Goal: Task Accomplishment & Management: Use online tool/utility

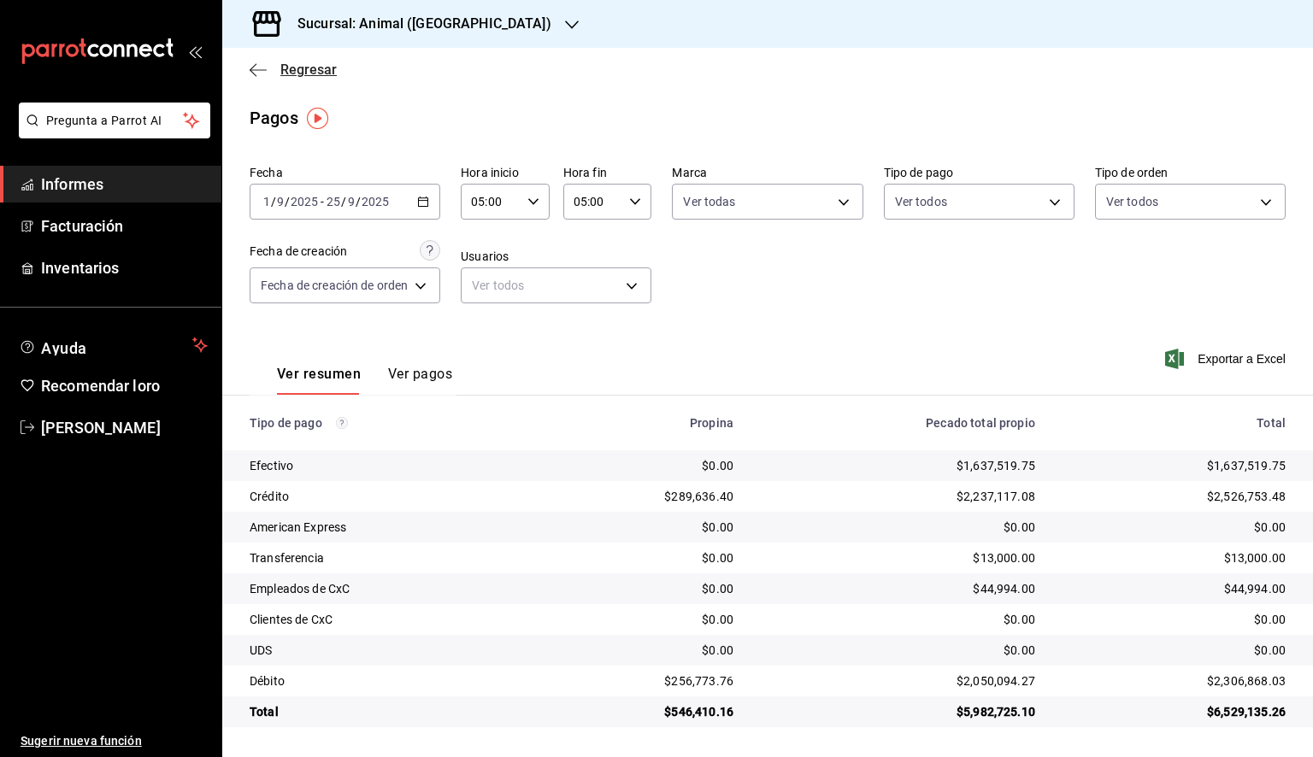
click at [260, 73] on icon "button" at bounding box center [258, 69] width 17 height 15
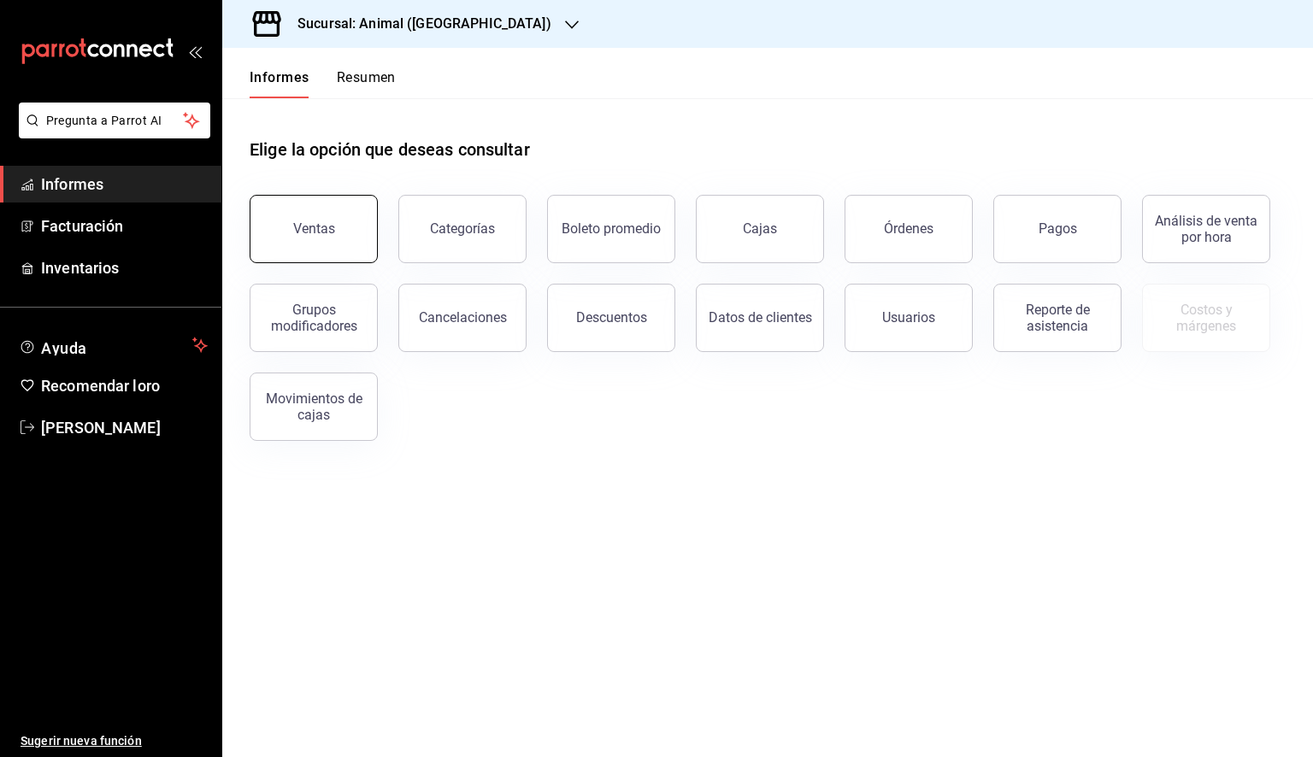
click at [329, 228] on font "Ventas" at bounding box center [314, 229] width 42 height 16
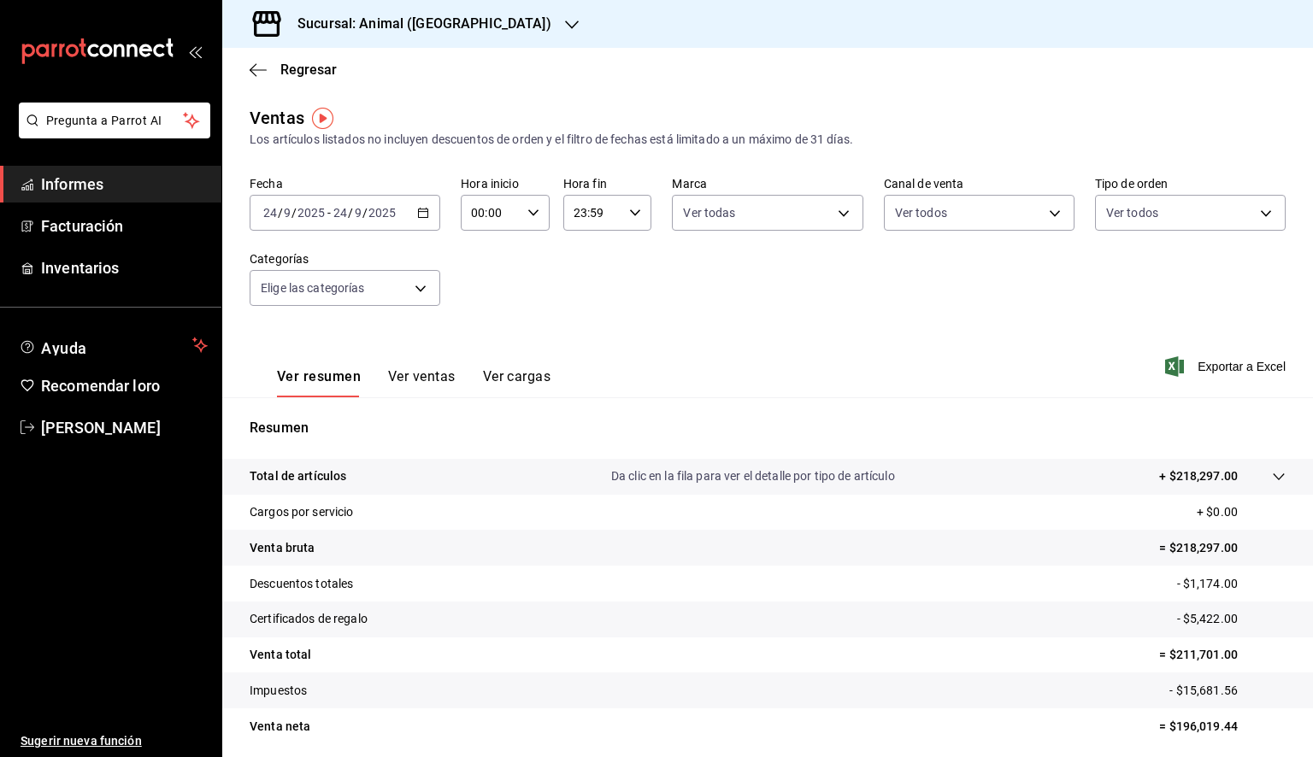
click at [428, 215] on div "[DATE] [DATE] - [DATE] [DATE]" at bounding box center [345, 213] width 191 height 36
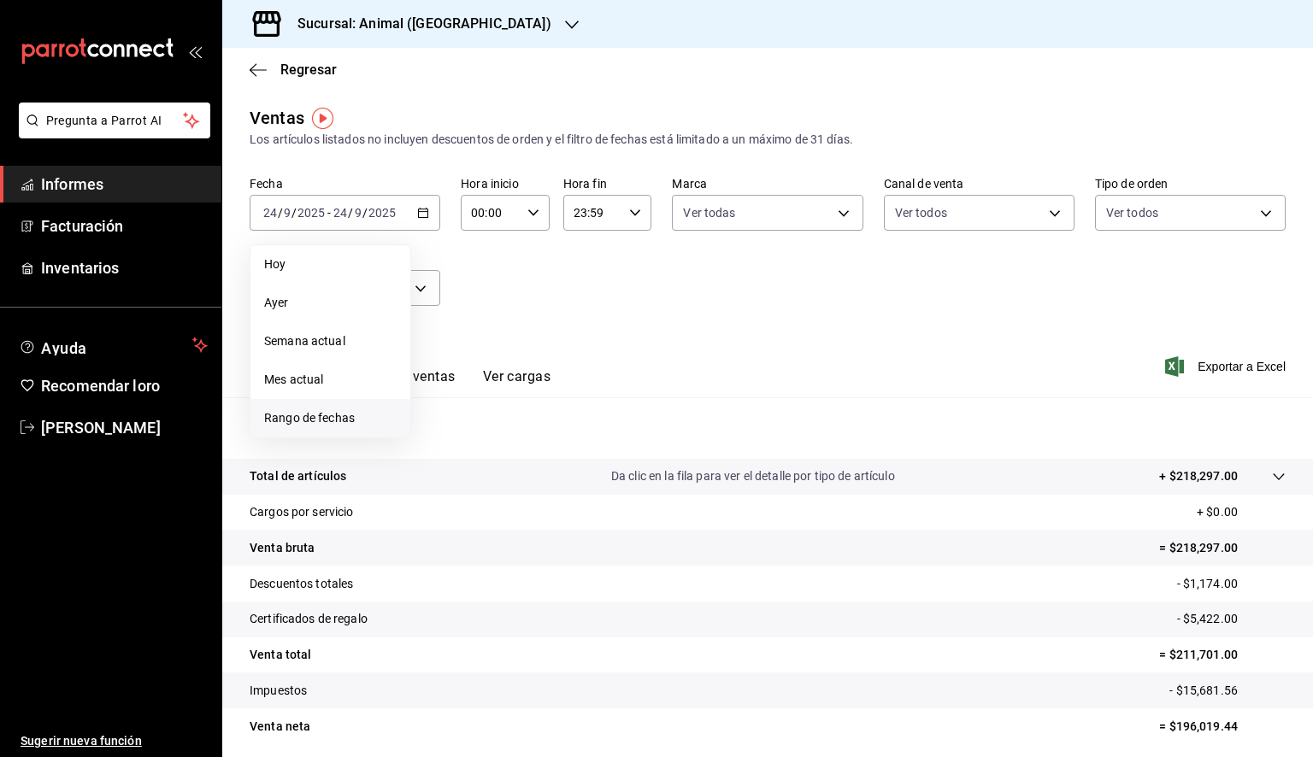
click at [349, 422] on font "Rango de fechas" at bounding box center [309, 418] width 91 height 14
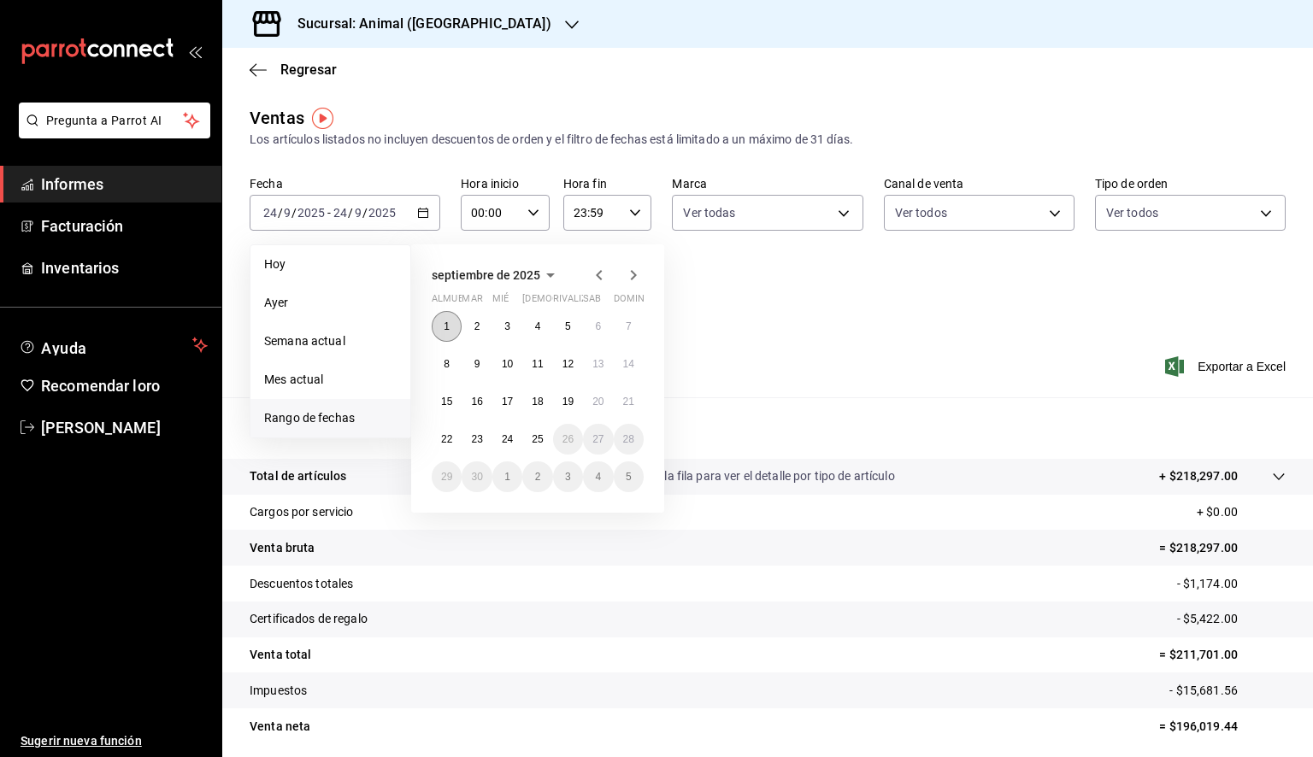
click at [446, 330] on font "1" at bounding box center [447, 327] width 6 height 12
click at [530, 433] on button "25" at bounding box center [537, 439] width 30 height 31
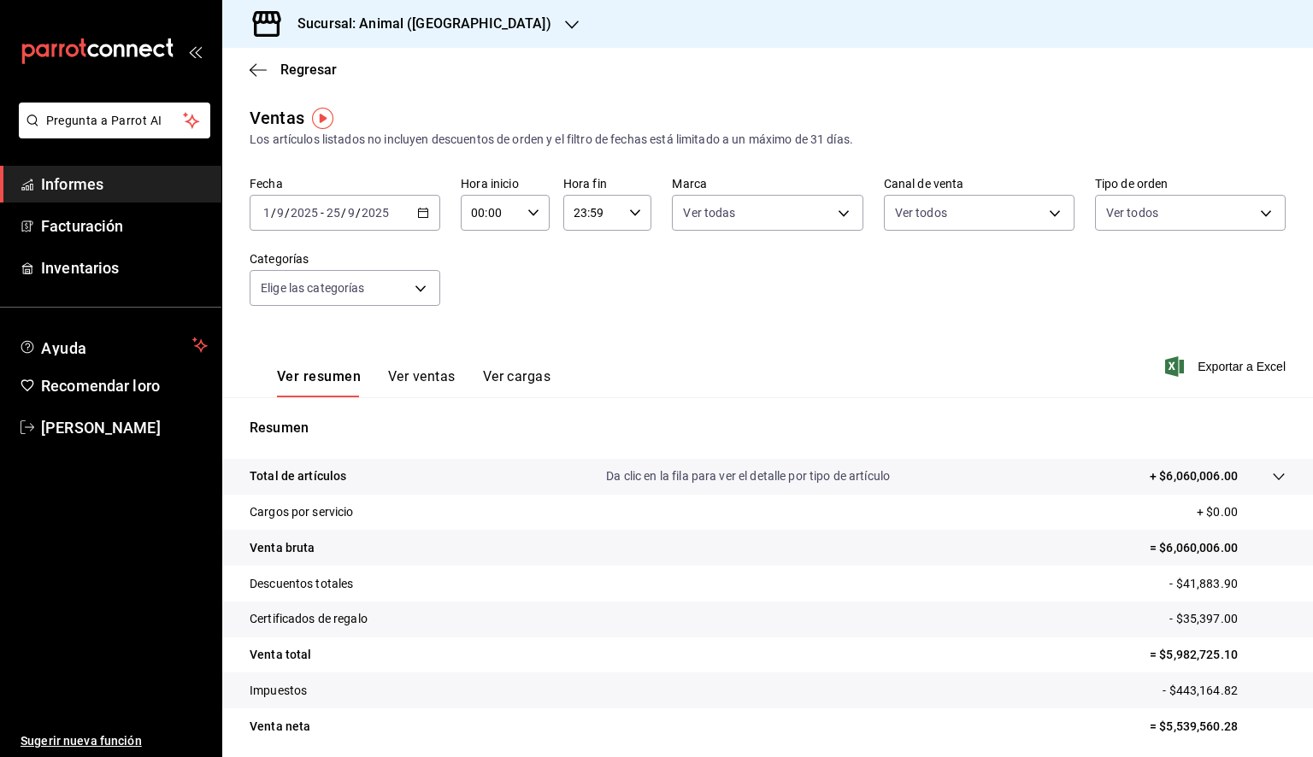
click at [514, 219] on input "00:00" at bounding box center [491, 213] width 60 height 34
click at [486, 291] on font "05" at bounding box center [481, 291] width 14 height 14
type input "05:00"
click at [633, 221] on div at bounding box center [656, 378] width 1313 height 757
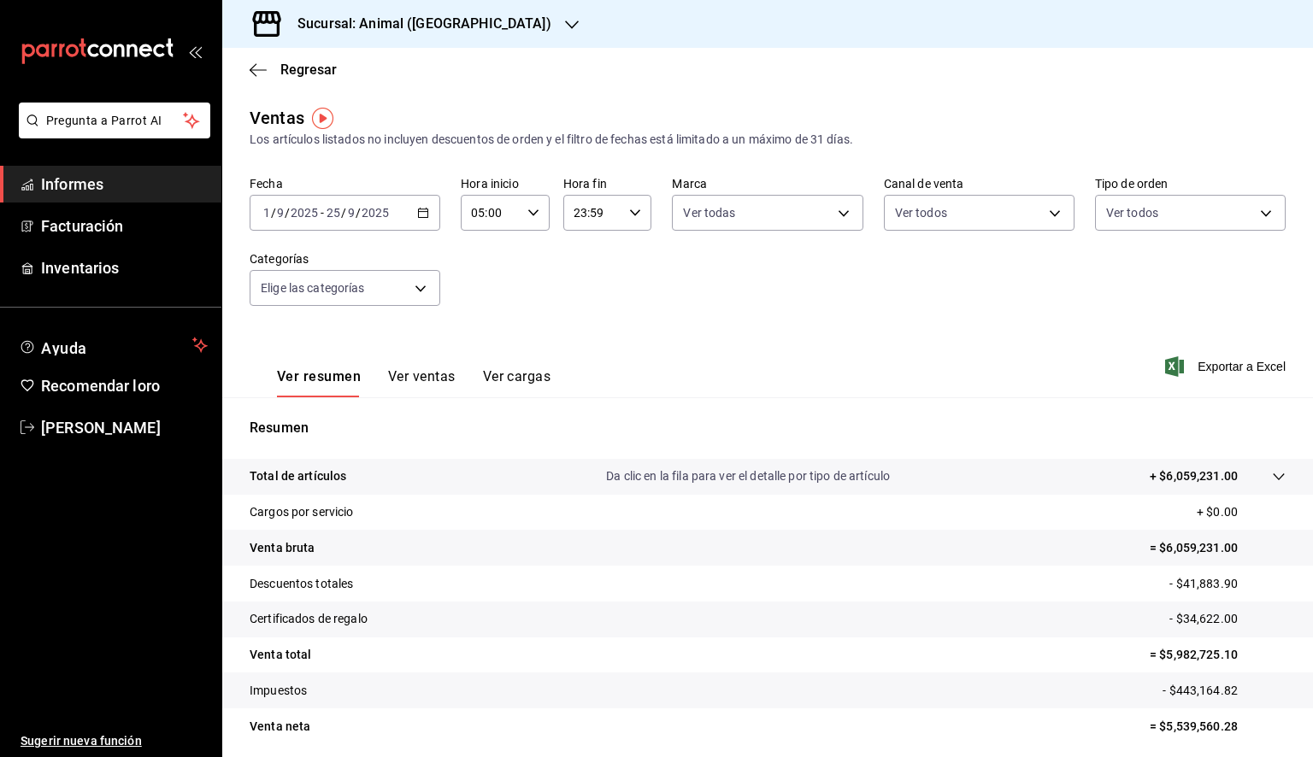
click at [629, 221] on div "23:59 Hora fin" at bounding box center [607, 213] width 89 height 36
click at [583, 292] on button "05" at bounding box center [580, 281] width 37 height 34
click at [629, 261] on font "00" at bounding box center [625, 257] width 14 height 14
type input "05:00"
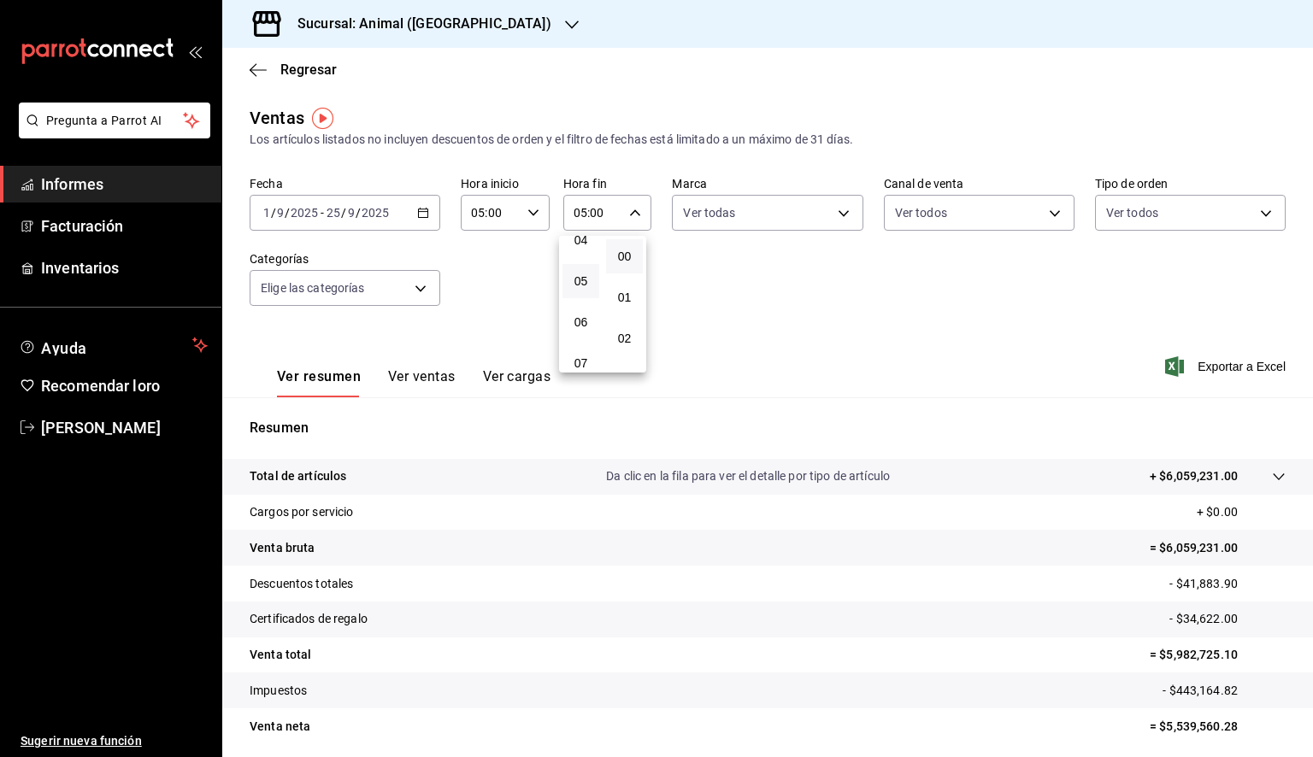
click at [783, 227] on div at bounding box center [656, 378] width 1313 height 757
click at [783, 227] on body "Pregunta a Parrot AI Informes Facturación Inventarios Ayuda Recomendar loro [PE…" at bounding box center [656, 378] width 1313 height 757
click at [756, 290] on div "Ver todas" at bounding box center [722, 277] width 88 height 37
type input "98bba0fd-3ba1-42e0-bfa8-4188b5c89202"
checkbox input "true"
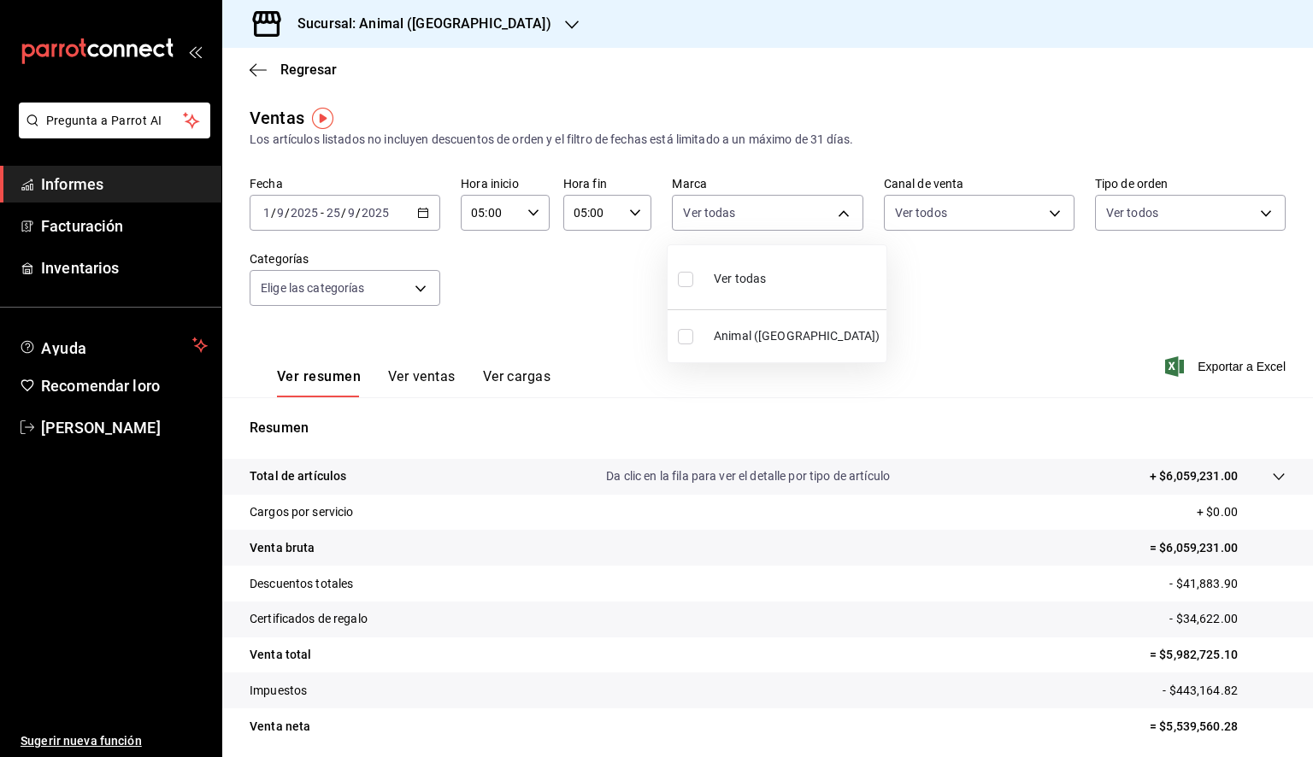
checkbox input "true"
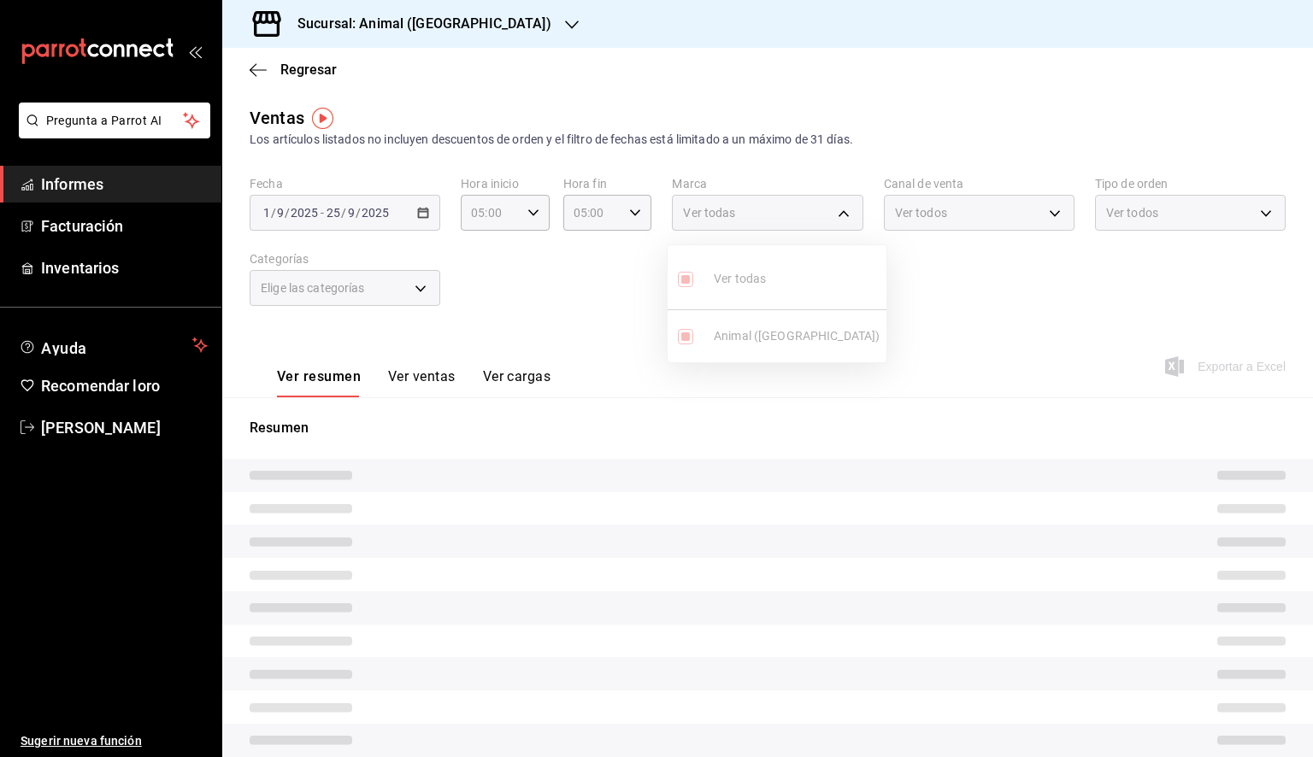
click at [479, 22] on div at bounding box center [656, 378] width 1313 height 757
click at [565, 22] on icon "button" at bounding box center [572, 25] width 14 height 14
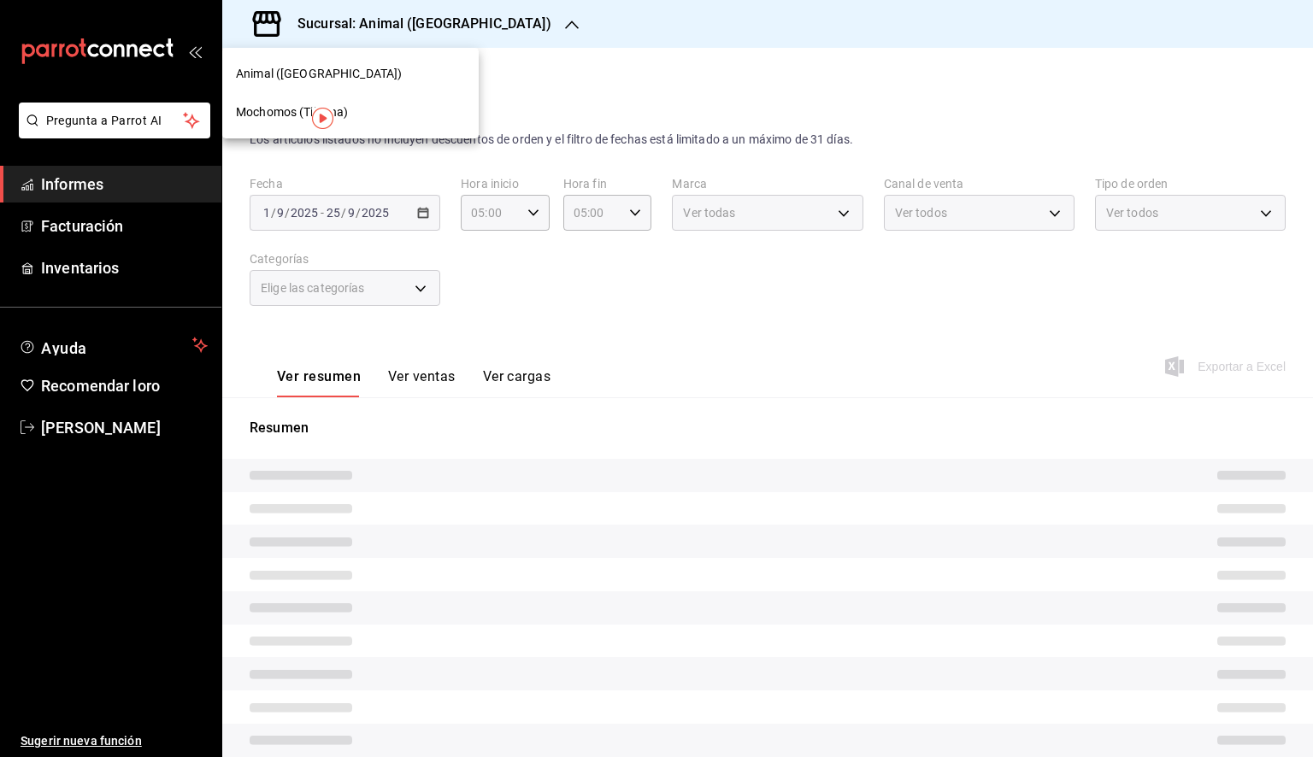
click at [335, 105] on font "Mochomos (Tijuana)" at bounding box center [292, 112] width 112 height 14
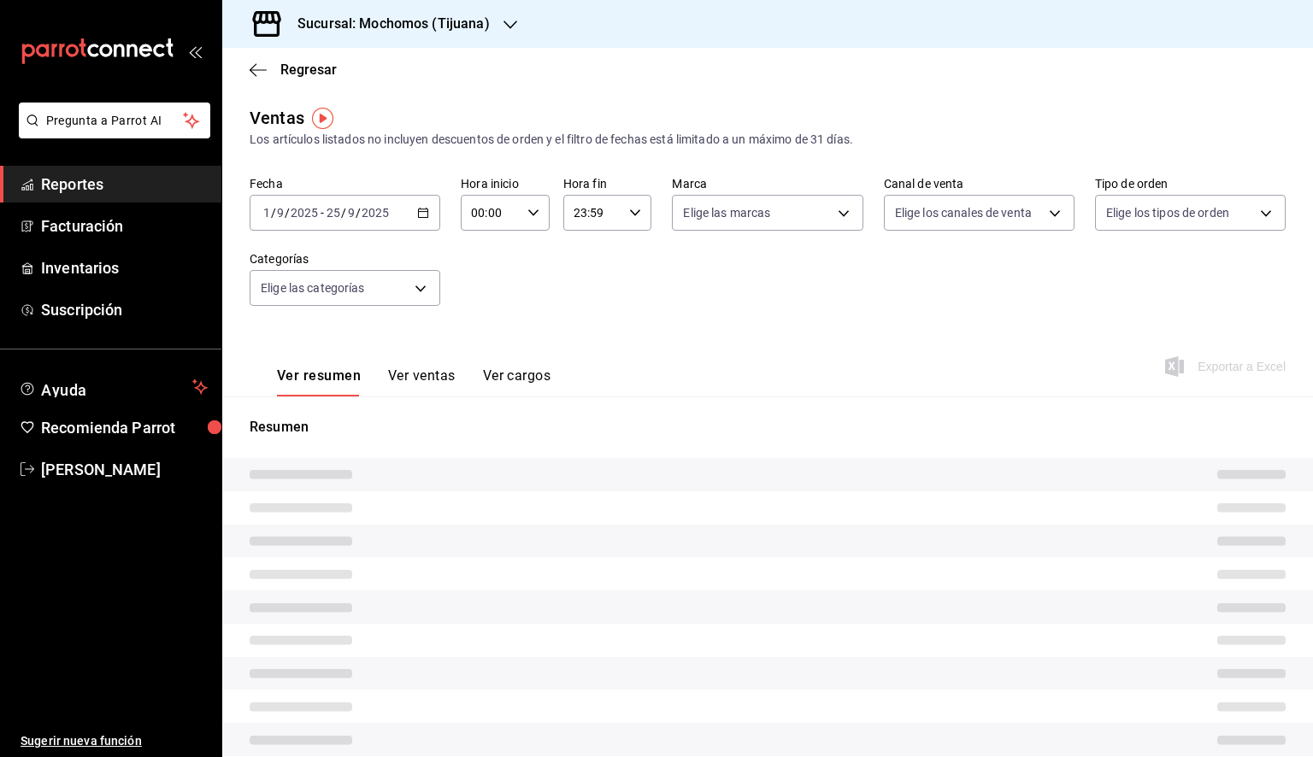
type input "05:00"
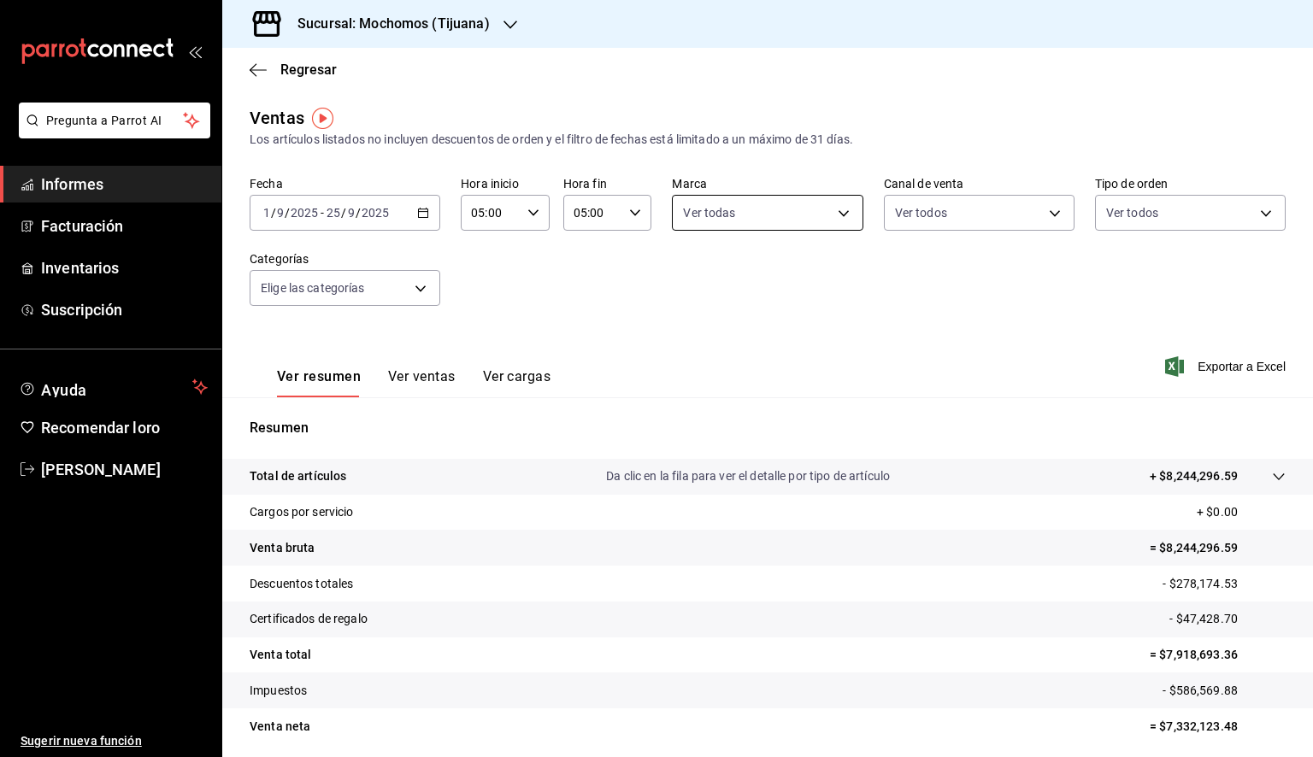
click at [743, 216] on body "Pregunta a Parrot AI Informes Facturación Inventarios Suscripción Ayuda Recomen…" at bounding box center [656, 378] width 1313 height 757
click at [734, 272] on font "Ver todas" at bounding box center [740, 279] width 52 height 14
type input "c300ab0f-4e96-434a-ab79-9fec8b673c9f"
checkbox input "true"
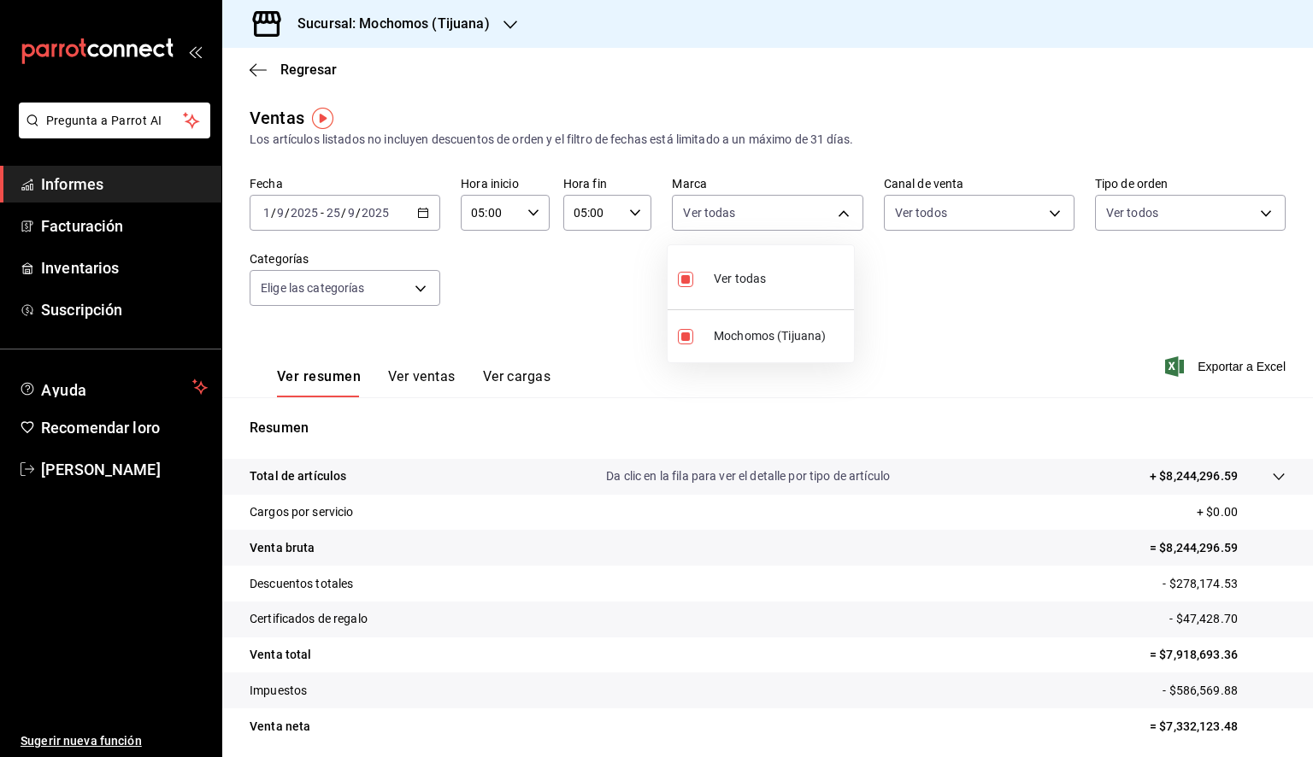
click at [1012, 329] on div at bounding box center [656, 378] width 1313 height 757
click at [1251, 371] on font "Exportar a Excel" at bounding box center [1242, 367] width 88 height 14
click at [258, 68] on icon "button" at bounding box center [258, 69] width 17 height 15
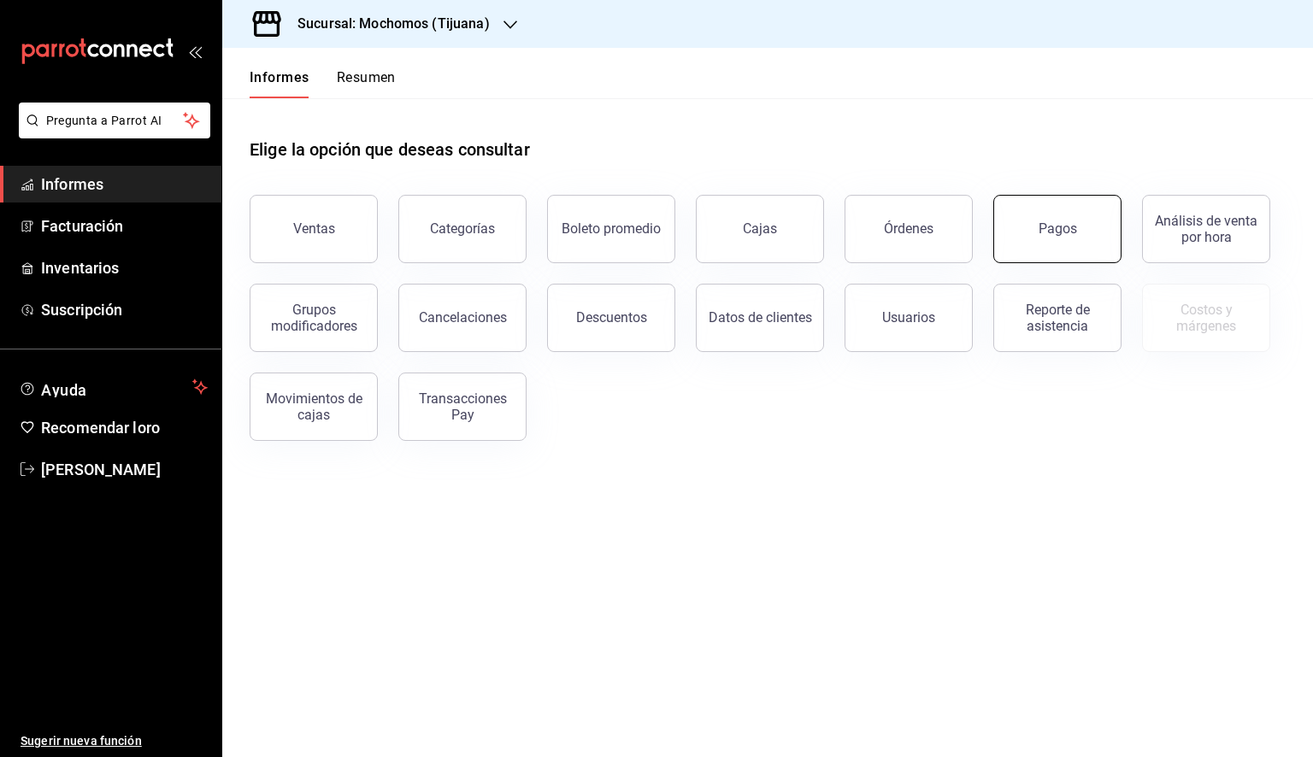
click at [1087, 207] on button "Pagos" at bounding box center [1057, 229] width 128 height 68
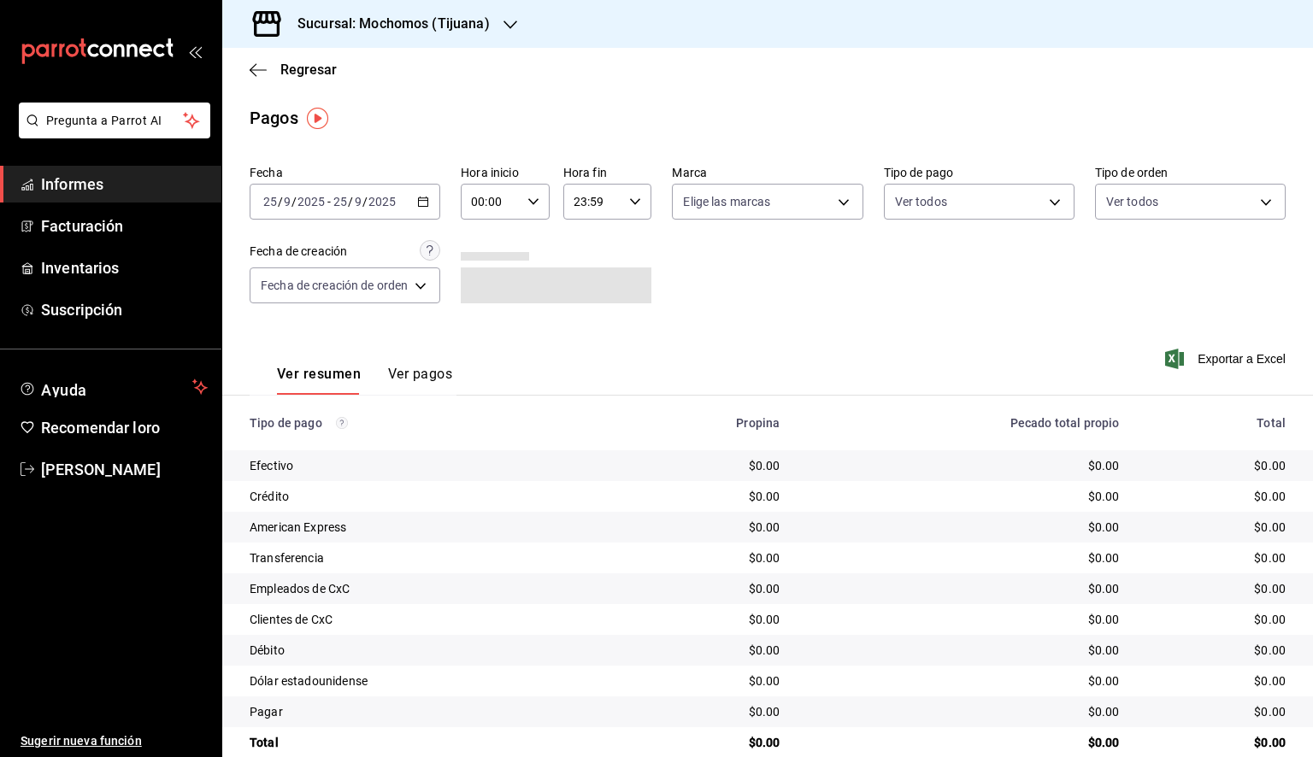
click at [427, 212] on div "[DATE] [DATE] - [DATE] [DATE]" at bounding box center [345, 202] width 191 height 36
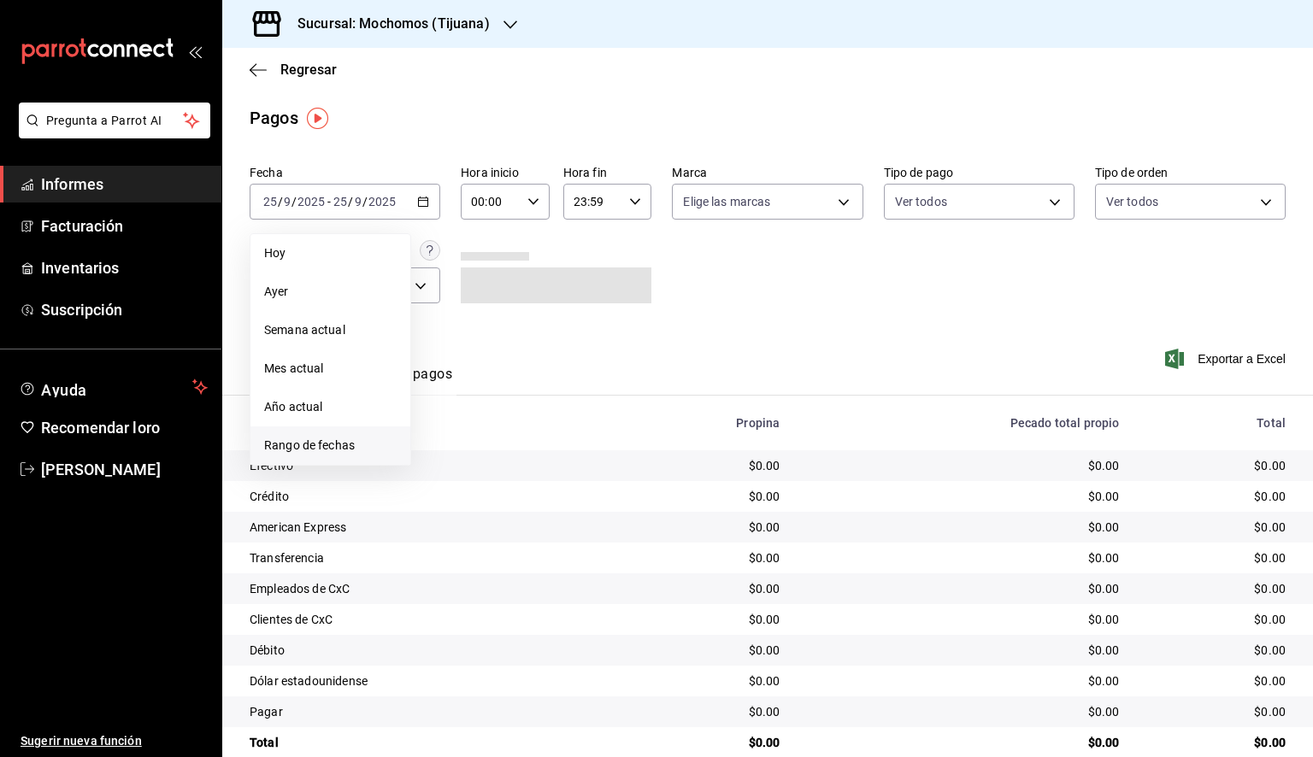
click at [291, 453] on span "Rango de fechas" at bounding box center [330, 446] width 132 height 18
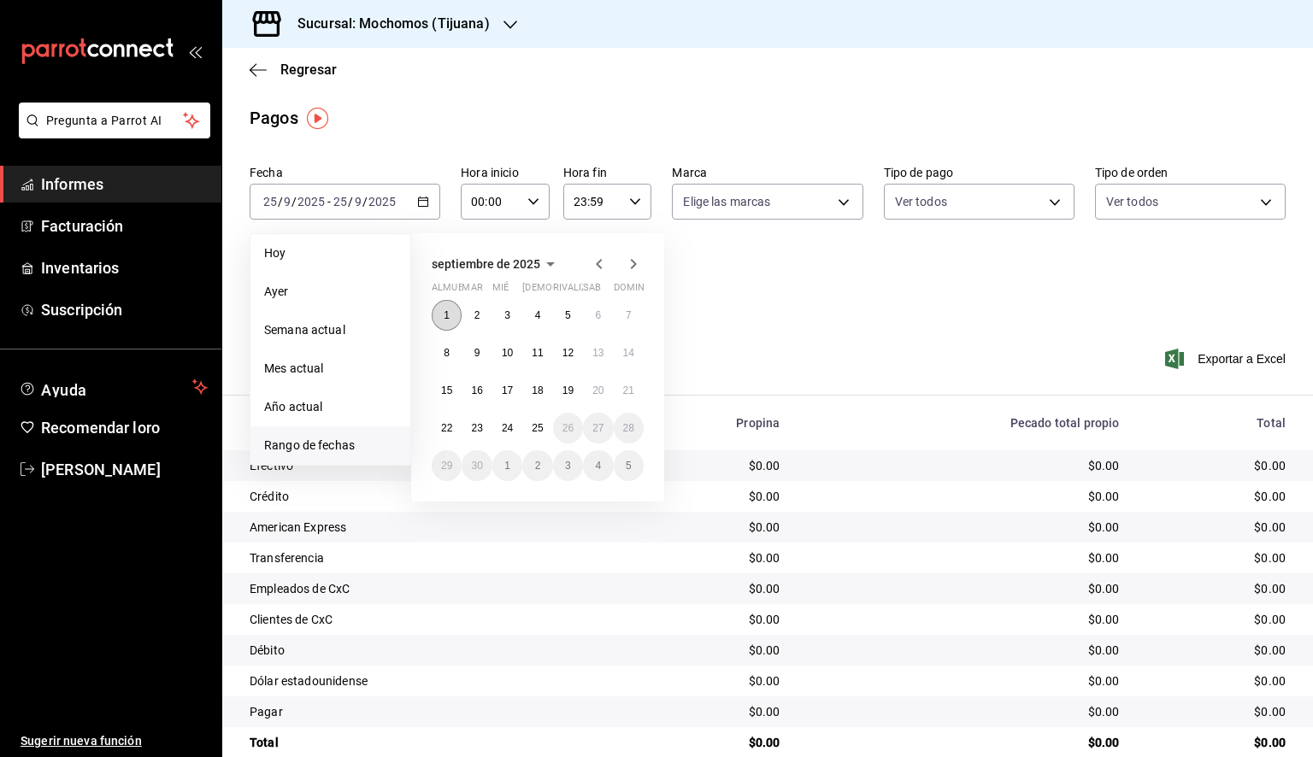
click at [455, 319] on button "1" at bounding box center [447, 315] width 30 height 31
click at [537, 427] on font "25" at bounding box center [537, 428] width 11 height 12
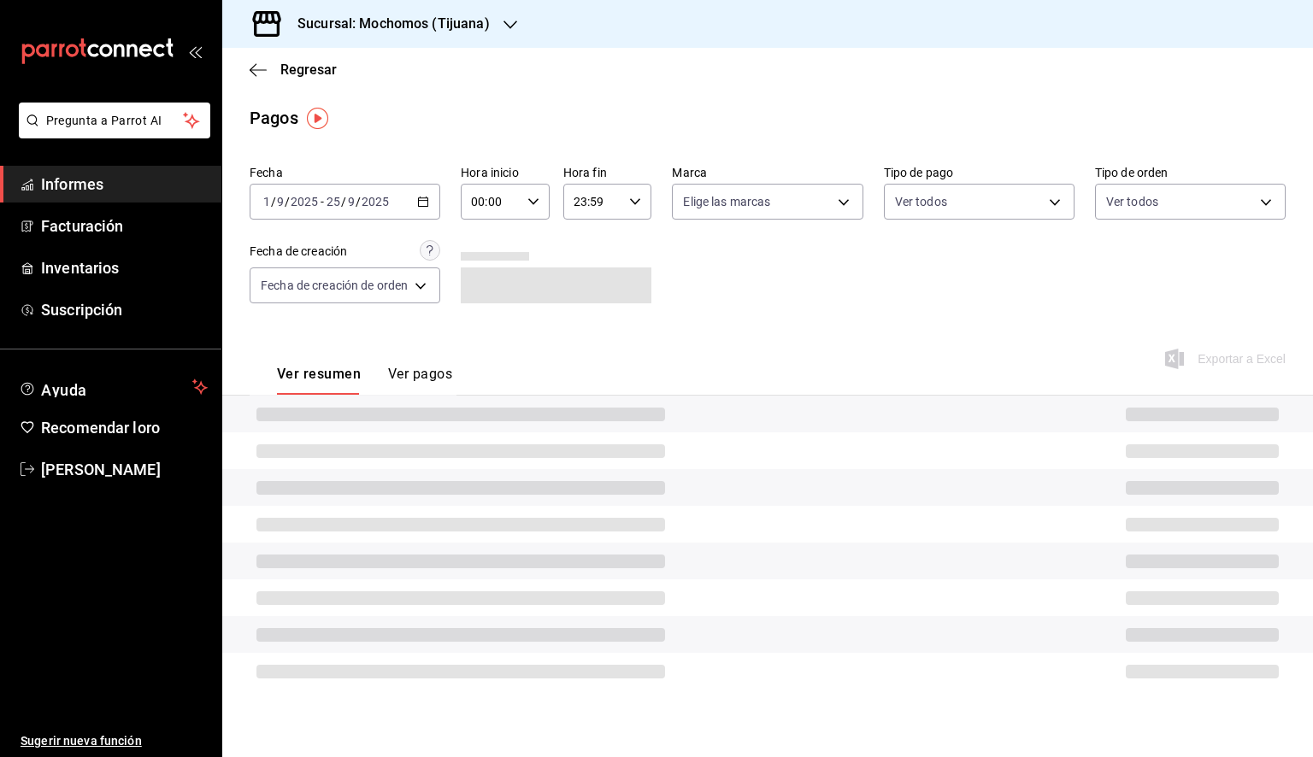
click at [528, 207] on icon "button" at bounding box center [533, 202] width 12 height 12
click at [486, 282] on font "05" at bounding box center [484, 280] width 14 height 14
type input "05:00"
click at [636, 211] on div at bounding box center [656, 378] width 1313 height 757
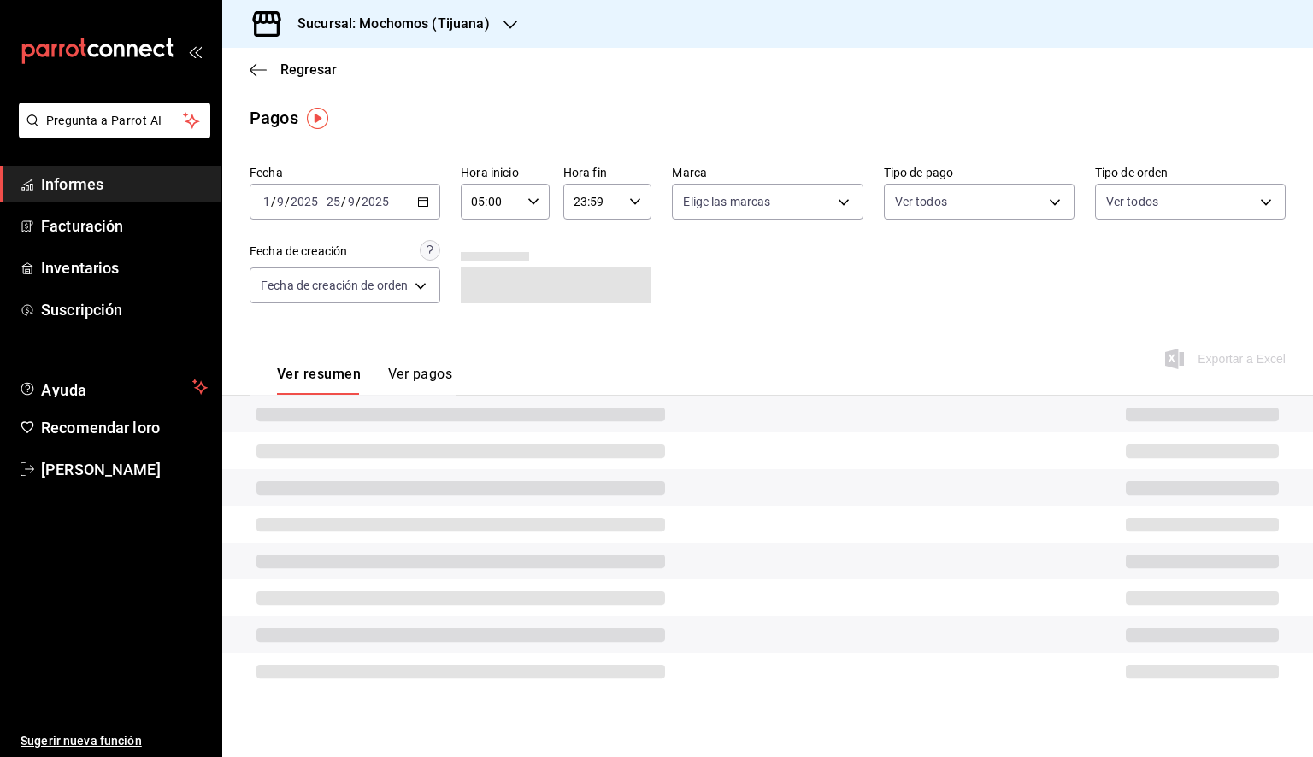
click at [634, 211] on div "23:59 Hora fin" at bounding box center [607, 202] width 89 height 36
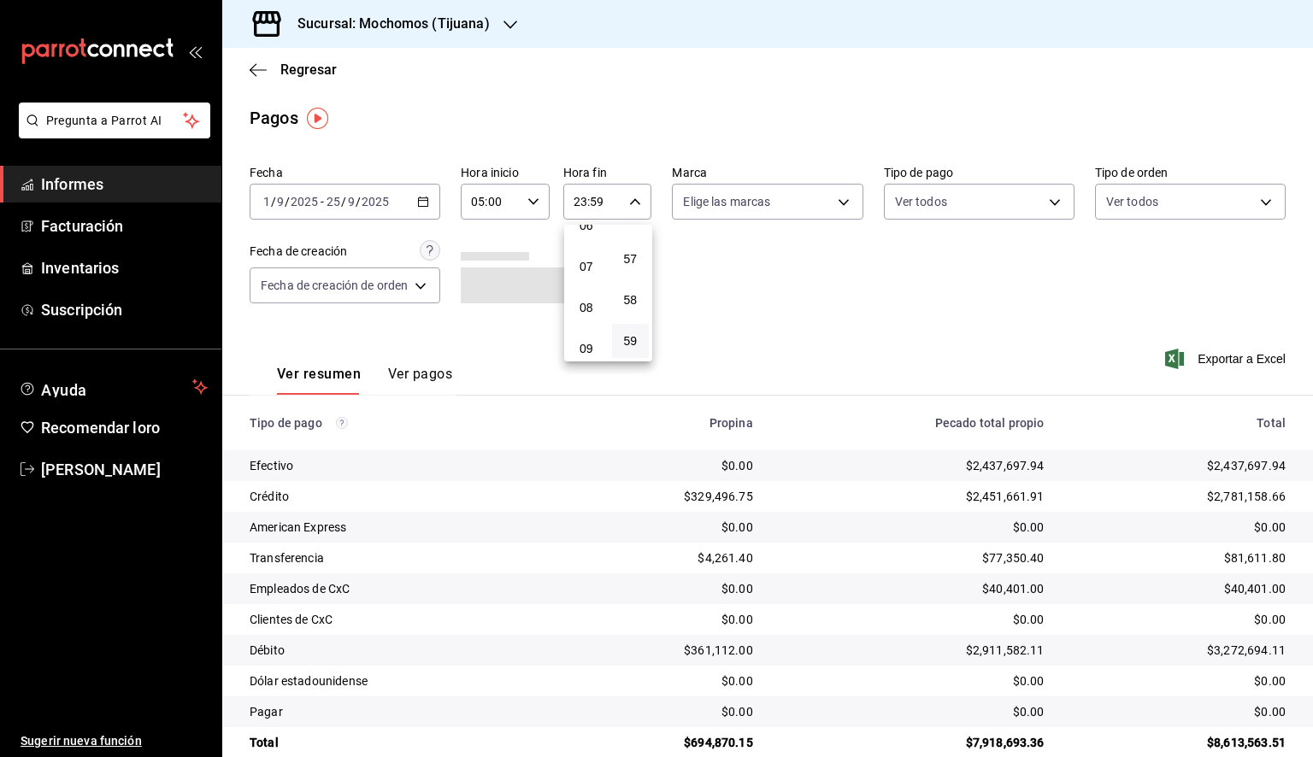
scroll to position [180, 0]
click at [586, 271] on font "05" at bounding box center [587, 270] width 14 height 14
click at [636, 256] on button "00" at bounding box center [631, 245] width 38 height 34
type input "05:00"
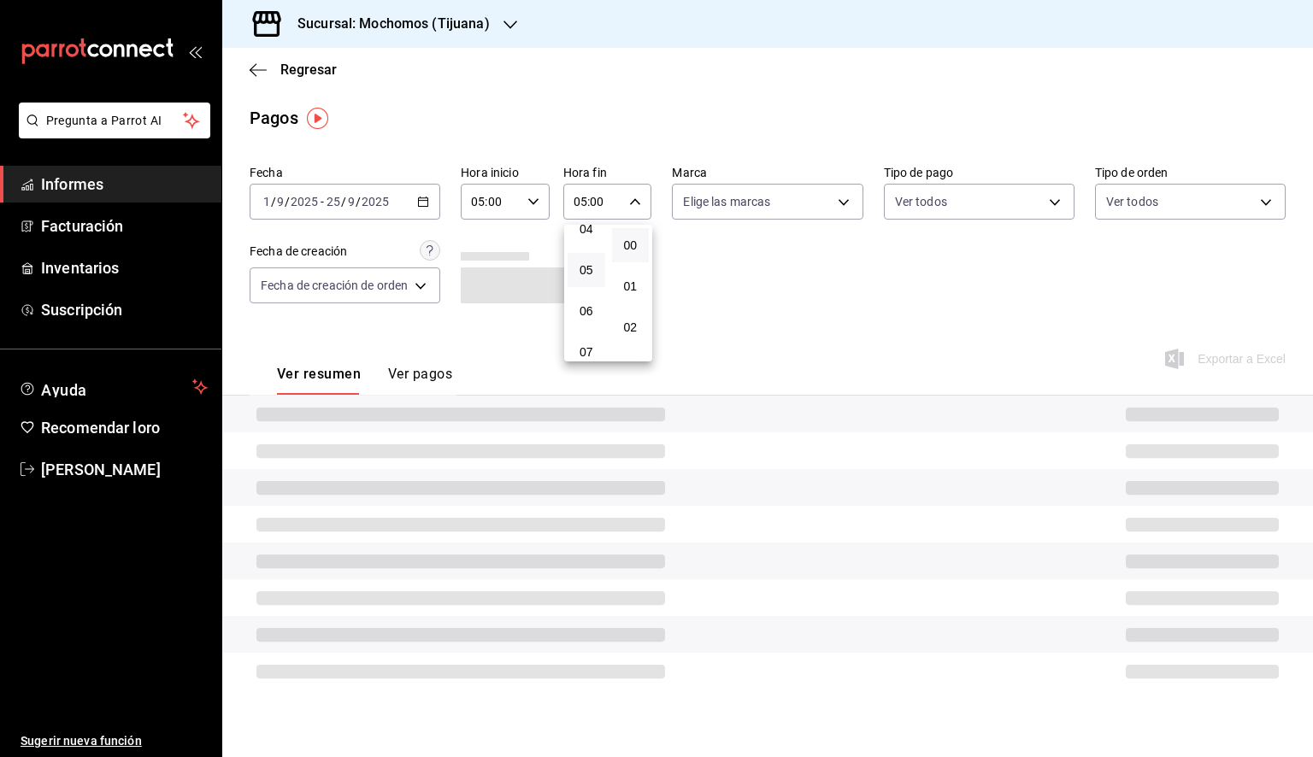
click at [766, 213] on div at bounding box center [656, 378] width 1313 height 757
click at [768, 213] on body "Pregunta a Parrot AI Informes Facturación Inventarios Suscripción Ayuda Recomen…" at bounding box center [656, 378] width 1313 height 757
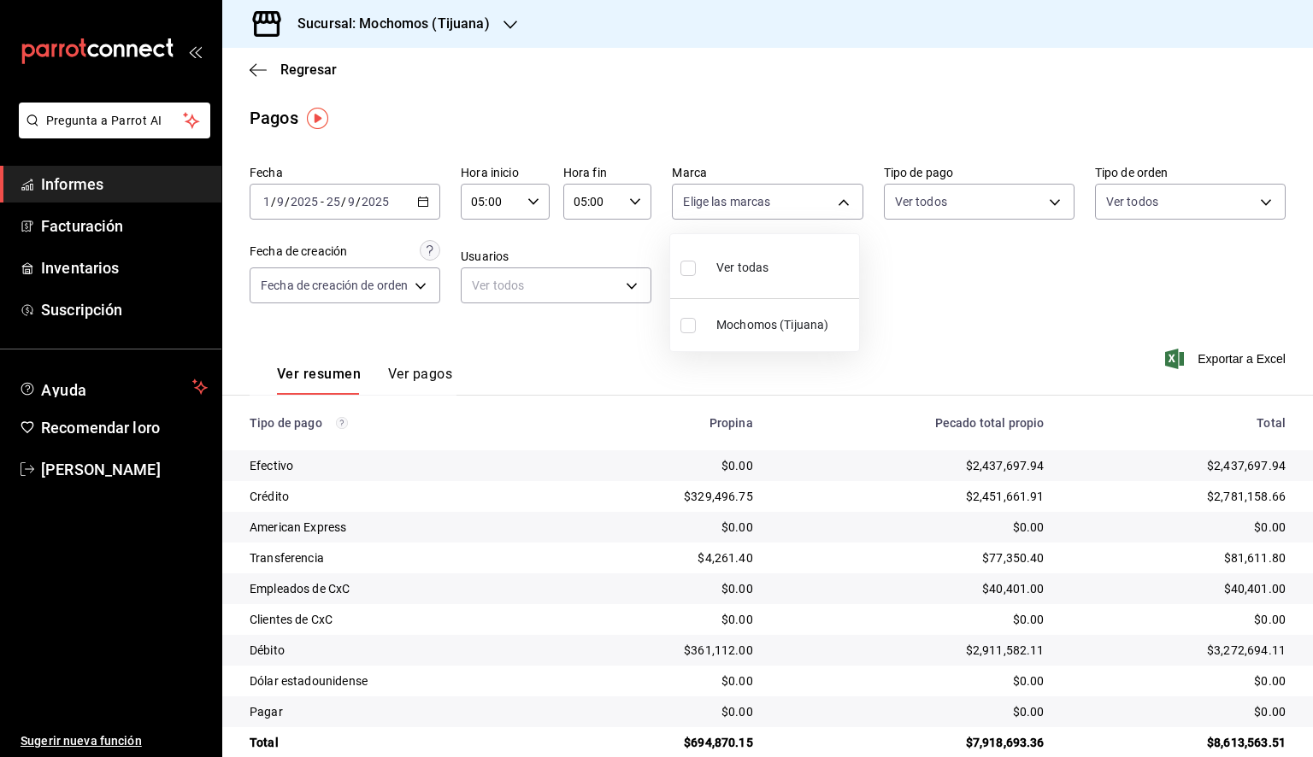
click at [766, 255] on div "Ver todas" at bounding box center [724, 266] width 88 height 37
type input "c300ab0f-4e96-434a-ab79-9fec8b673c9f"
checkbox input "true"
click at [953, 294] on div at bounding box center [656, 378] width 1313 height 757
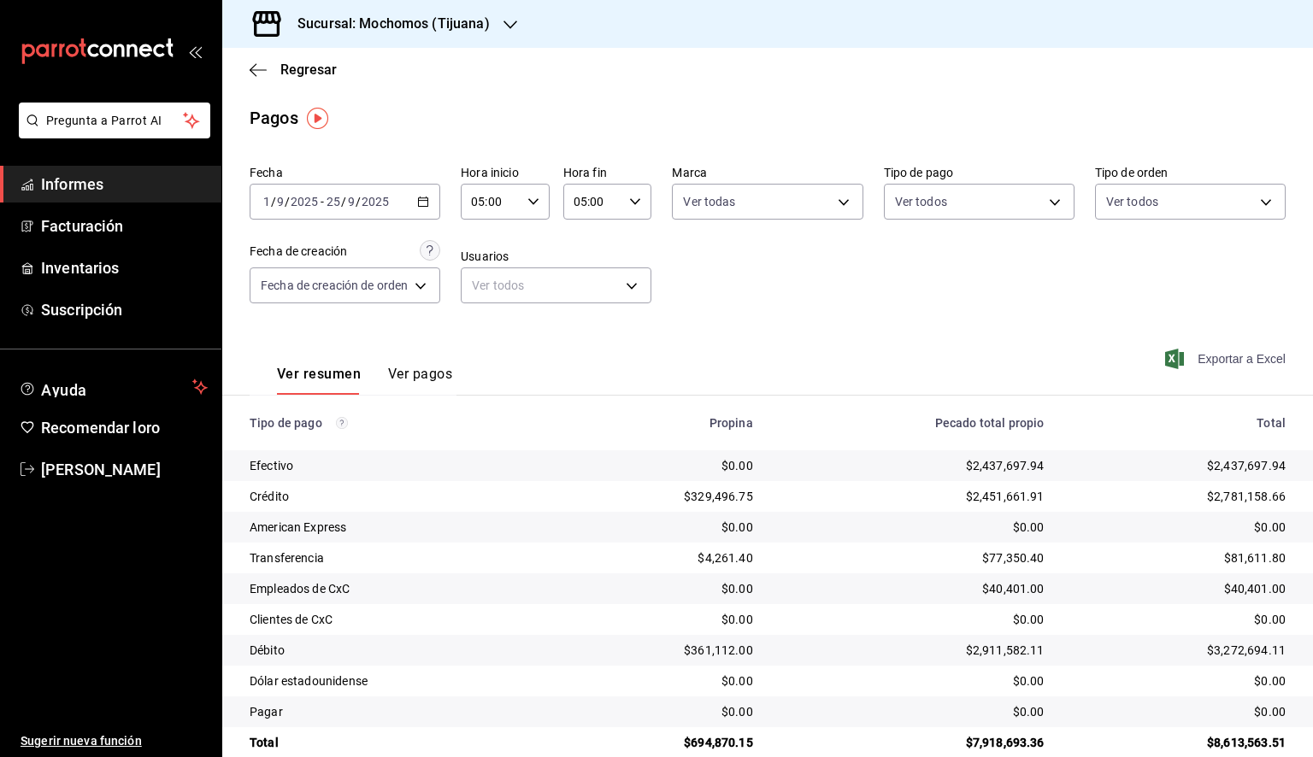
click at [1203, 357] on font "Exportar a Excel" at bounding box center [1242, 359] width 88 height 14
